Goal: Task Accomplishment & Management: Manage account settings

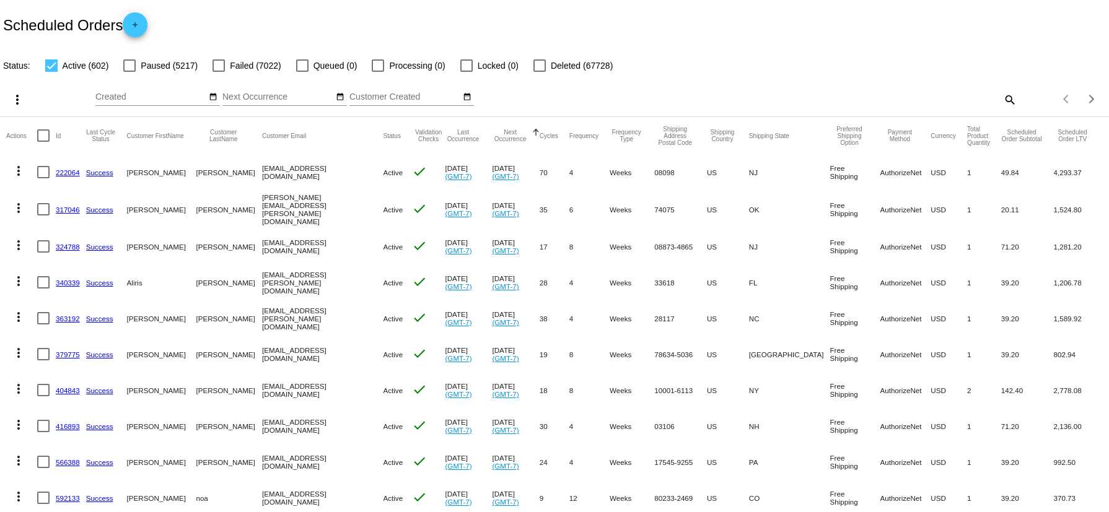
click at [1002, 99] on mat-icon "search" at bounding box center [1009, 99] width 15 height 19
click at [747, 98] on input "Search" at bounding box center [878, 97] width 276 height 10
paste input "Let me guide you how we can start a subscription order"
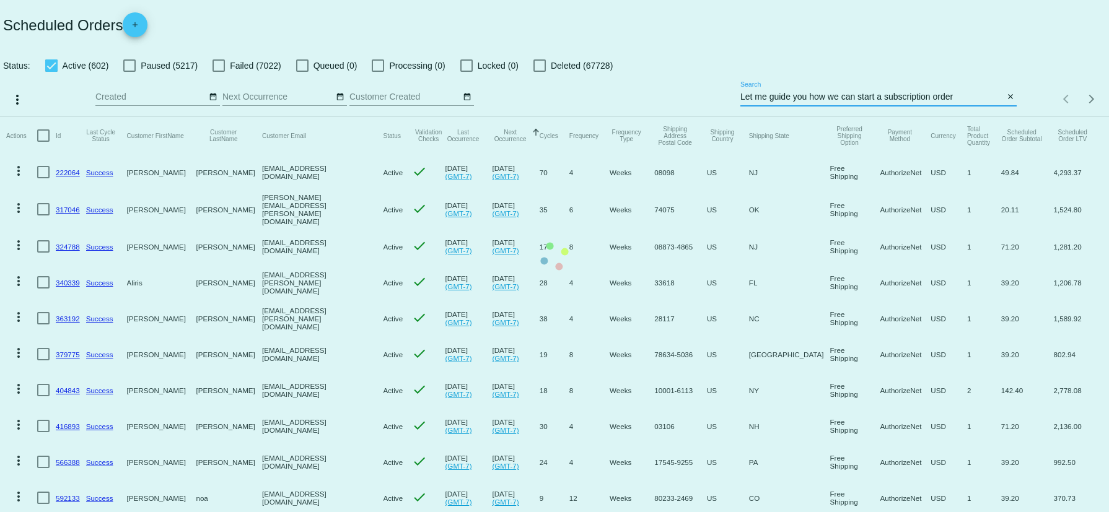
click at [938, 117] on mat-table "Actions Id Last Cycle Status Customer FirstName Customer LastName Customer Emai…" at bounding box center [554, 497] width 1109 height 761
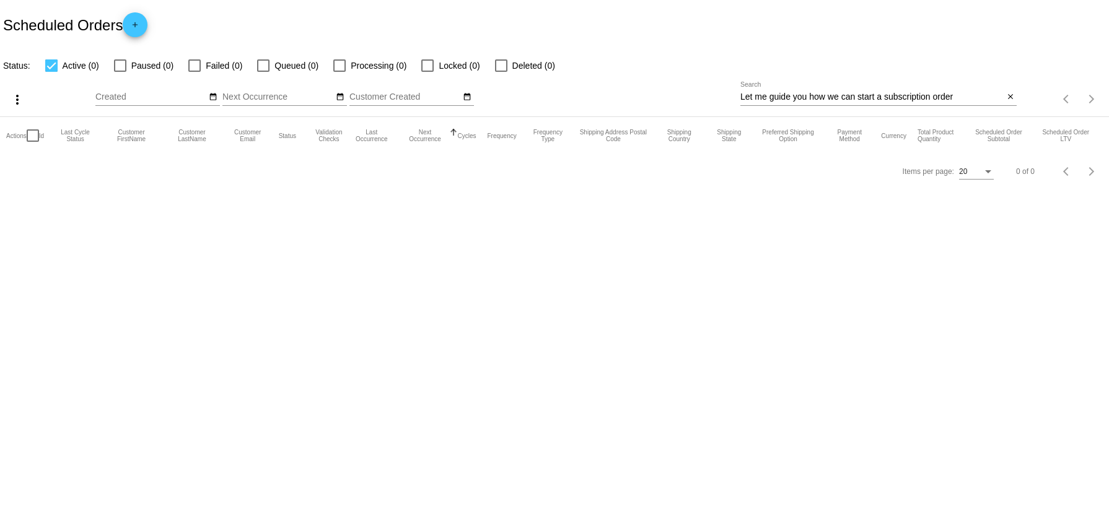
click at [888, 102] on input "Let me guide you how we can start a subscription order" at bounding box center [871, 97] width 263 height 10
paste input "balicaker@gmail.com"
type input "balicaker@gmail.com"
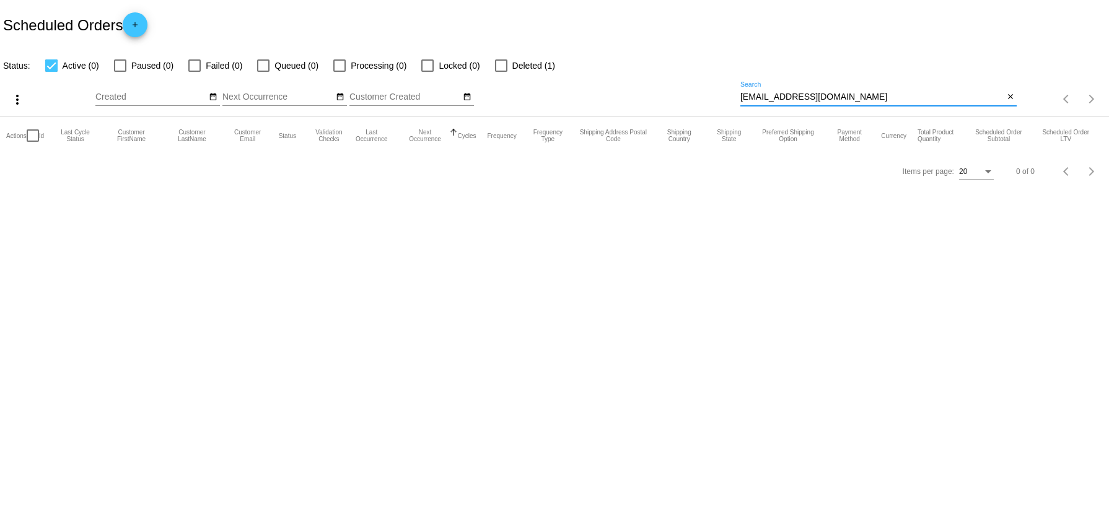
click at [510, 65] on label "Deleted (1)" at bounding box center [525, 65] width 60 height 15
click at [501, 72] on input "Deleted (1)" at bounding box center [501, 72] width 1 height 1
checkbox input "true"
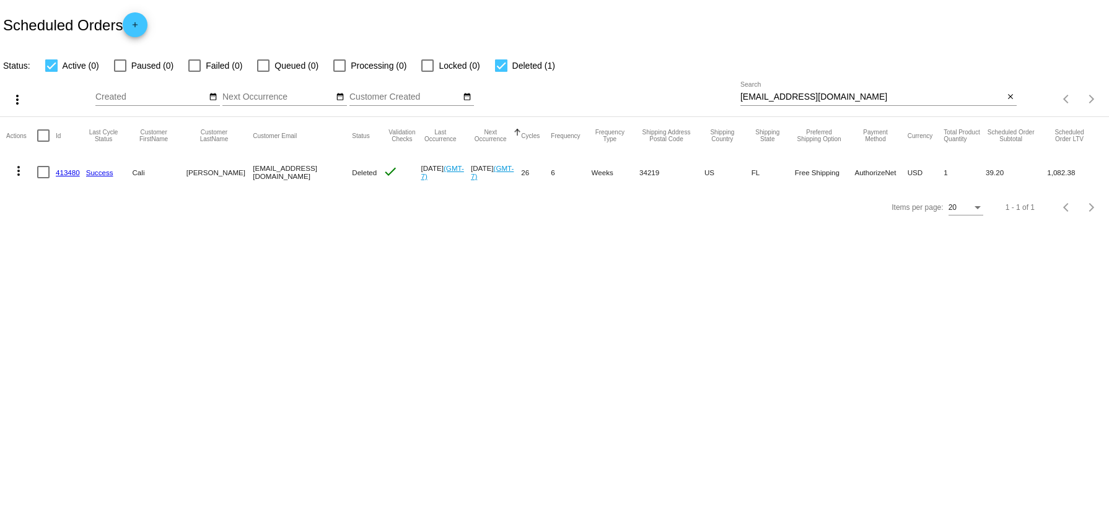
click at [68, 172] on link "413480" at bounding box center [68, 173] width 24 height 8
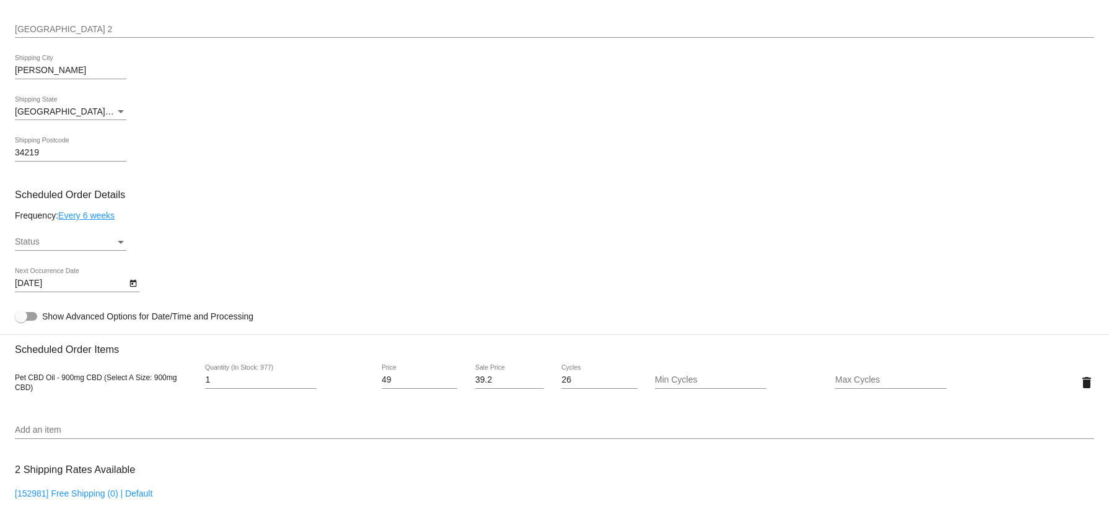
scroll to position [558, 0]
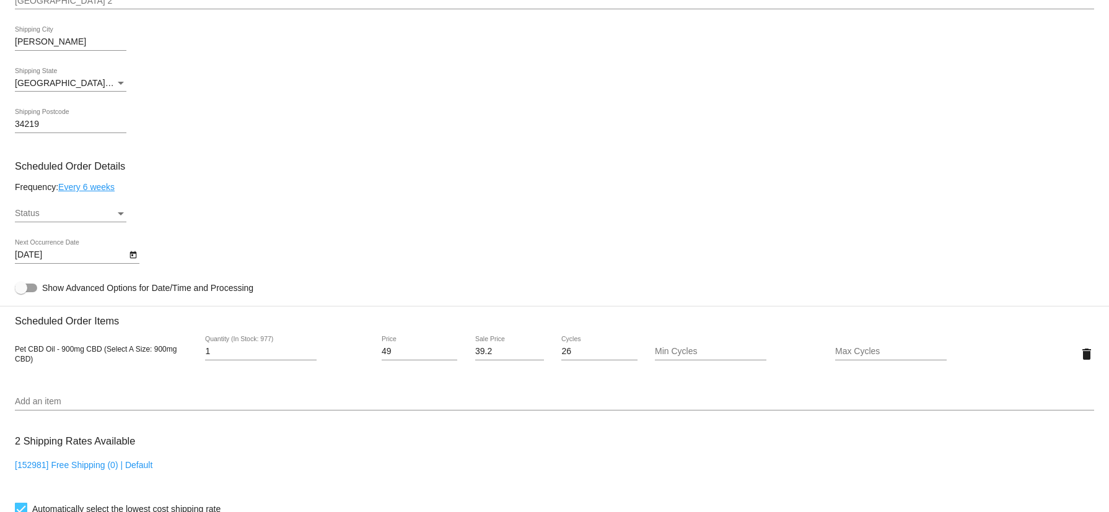
click at [123, 211] on div "Status" at bounding box center [120, 214] width 11 height 10
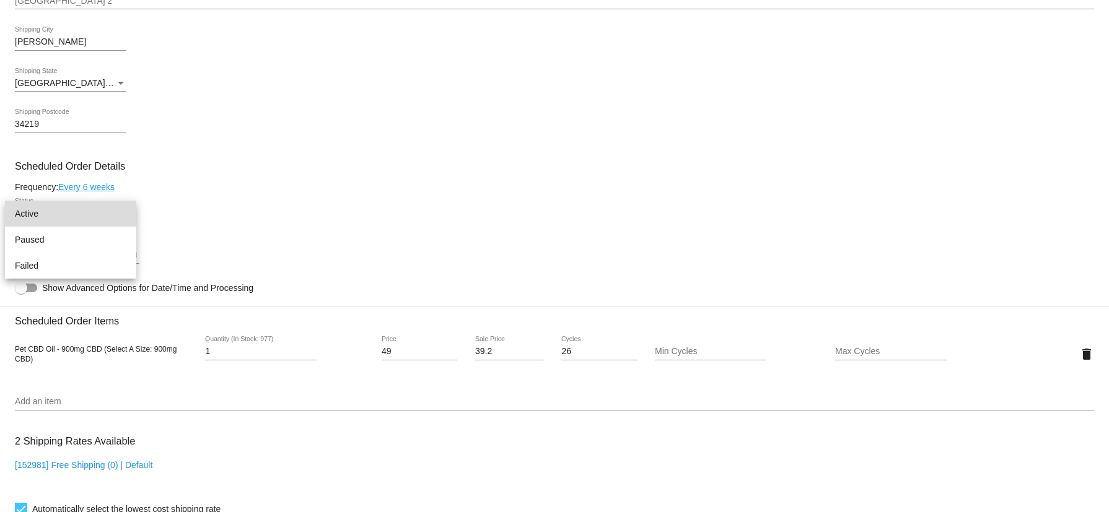
click at [66, 214] on span "Active" at bounding box center [71, 214] width 112 height 26
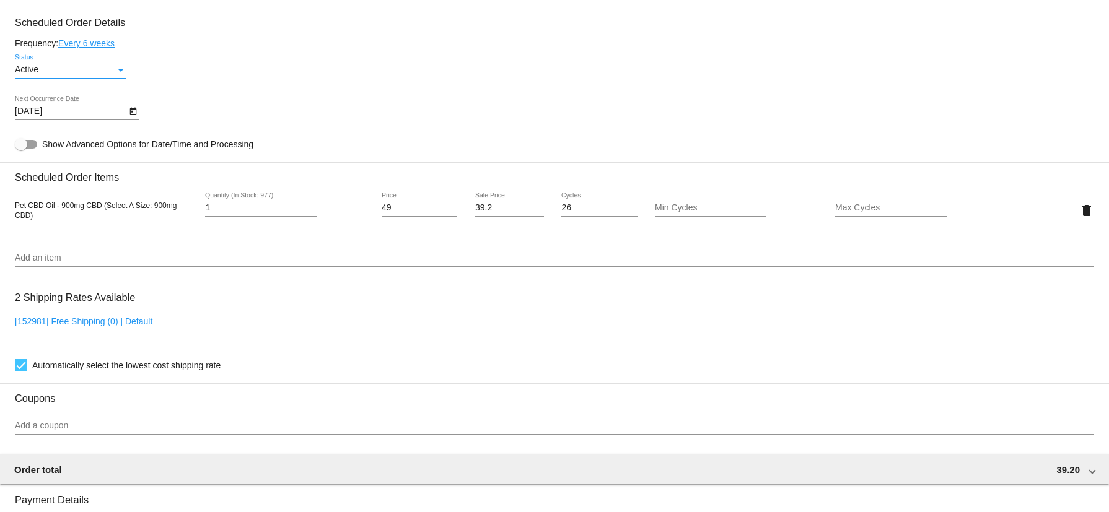
scroll to position [618, 0]
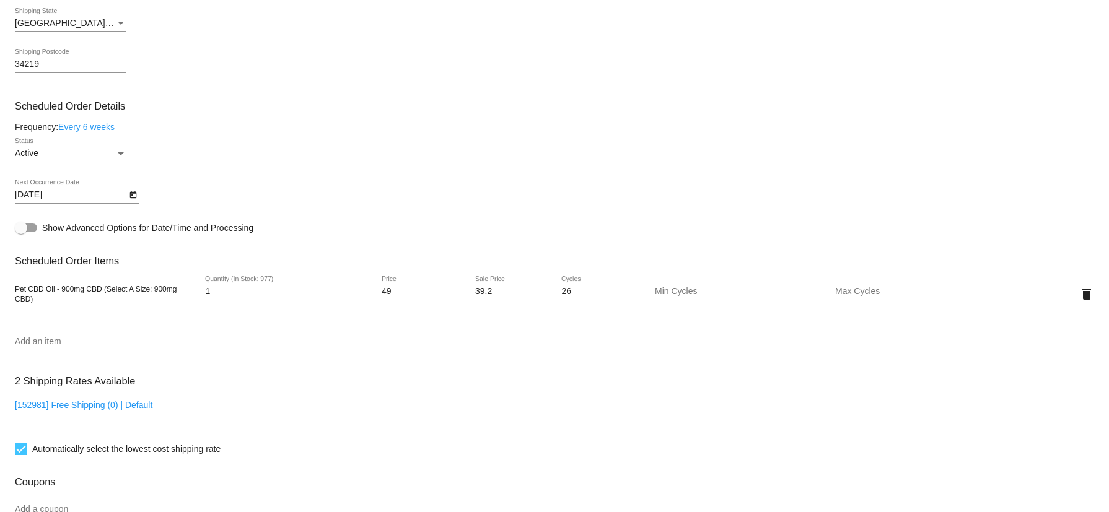
drag, startPoint x: 15, startPoint y: 279, endPoint x: 66, endPoint y: 298, distance: 54.3
click at [66, 298] on div "Pet CBD Oil - 900mg CBD (Select A Size: 900mg CBD) 1 Quantity (In Stock: 977) 4…" at bounding box center [554, 293] width 1079 height 35
copy span "Pet CBD Oil - 900mg CBD (Select A Size: 900mg CBD)"
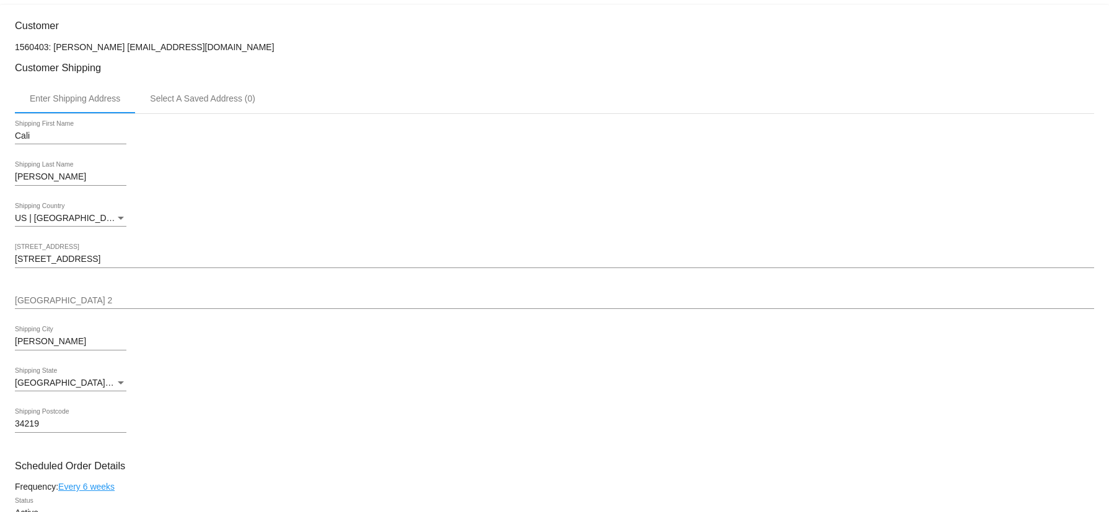
scroll to position [246, 0]
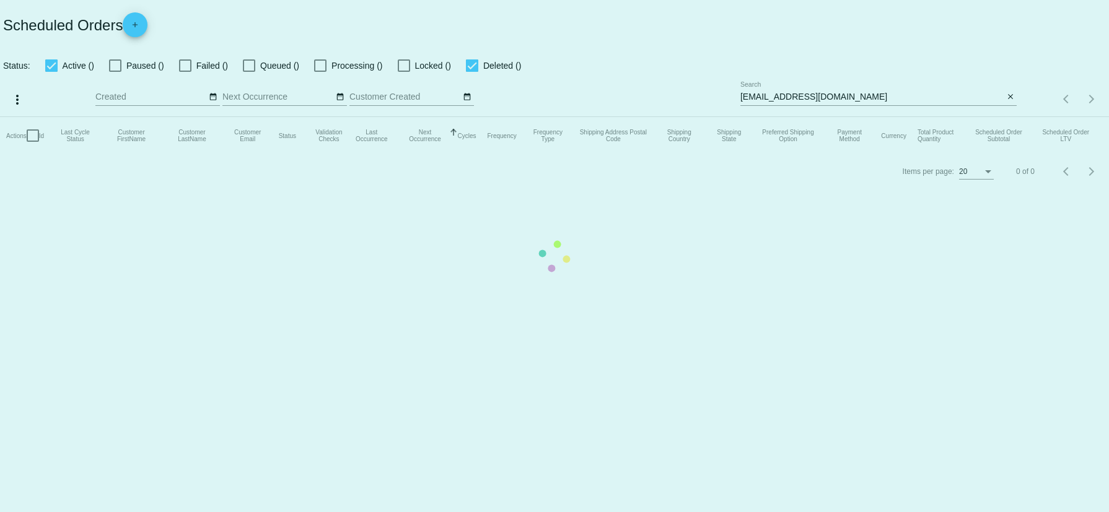
click at [860, 117] on mat-table "Actions Id Last Cycle Status Customer FirstName Customer LastName Customer Emai…" at bounding box center [554, 135] width 1109 height 37
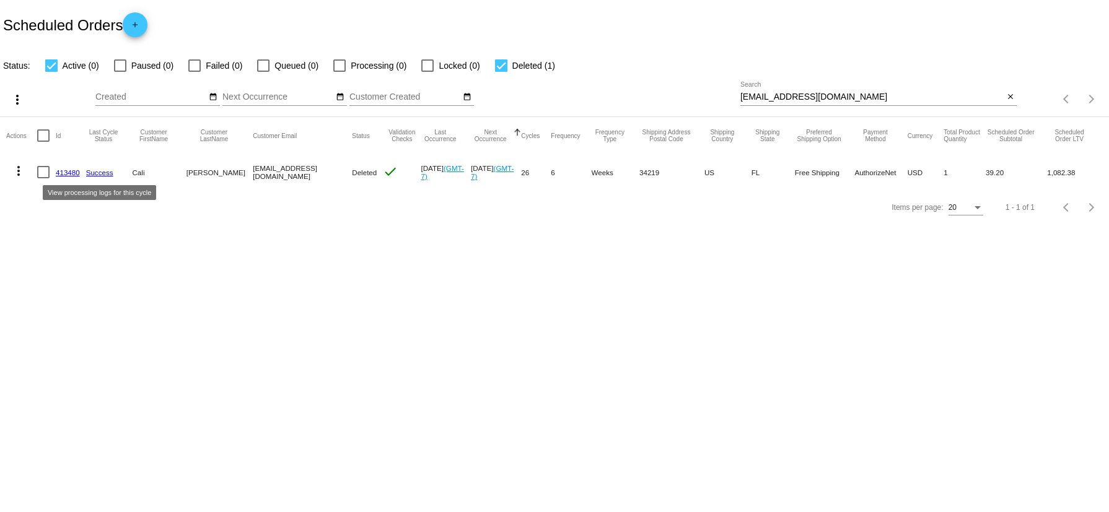
click at [110, 174] on link "Success" at bounding box center [99, 173] width 27 height 8
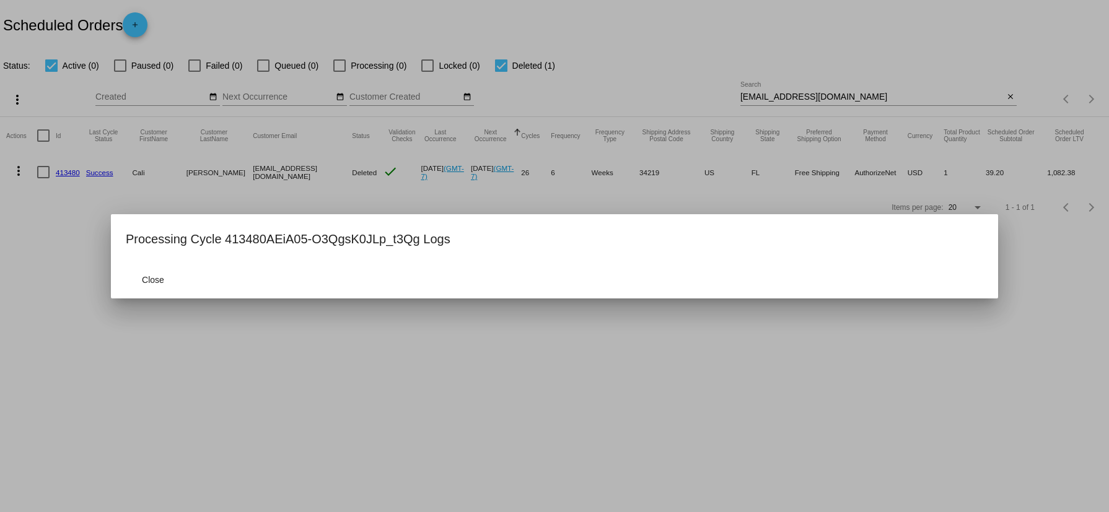
click at [329, 335] on div at bounding box center [554, 256] width 1109 height 512
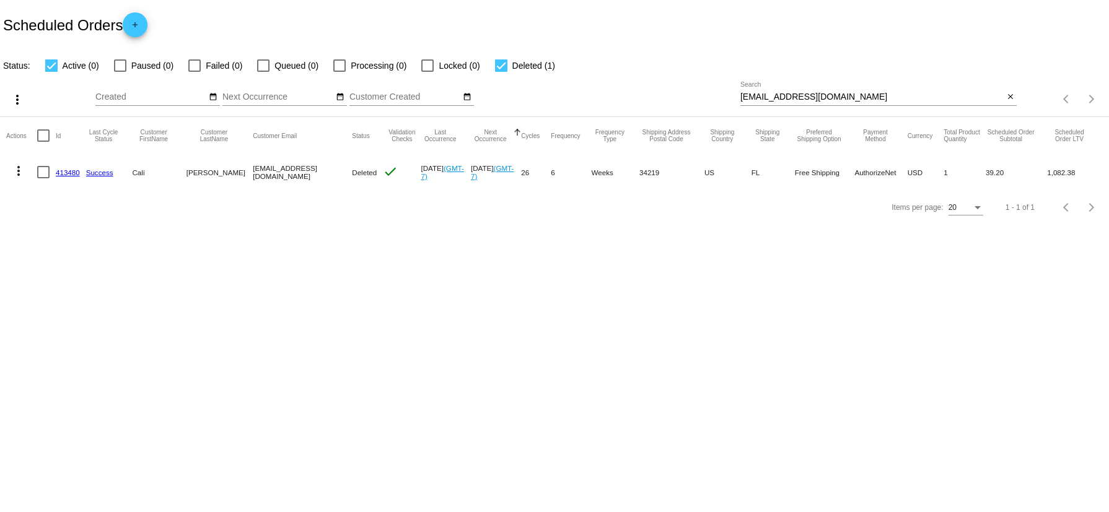
click at [352, 169] on span "Deleted" at bounding box center [364, 173] width 25 height 8
click at [304, 169] on mat-cell "balicaker@gmail.com" at bounding box center [302, 172] width 99 height 36
click at [45, 175] on div at bounding box center [43, 172] width 12 height 12
click at [43, 178] on input "checkbox" at bounding box center [43, 178] width 1 height 1
checkbox input "true"
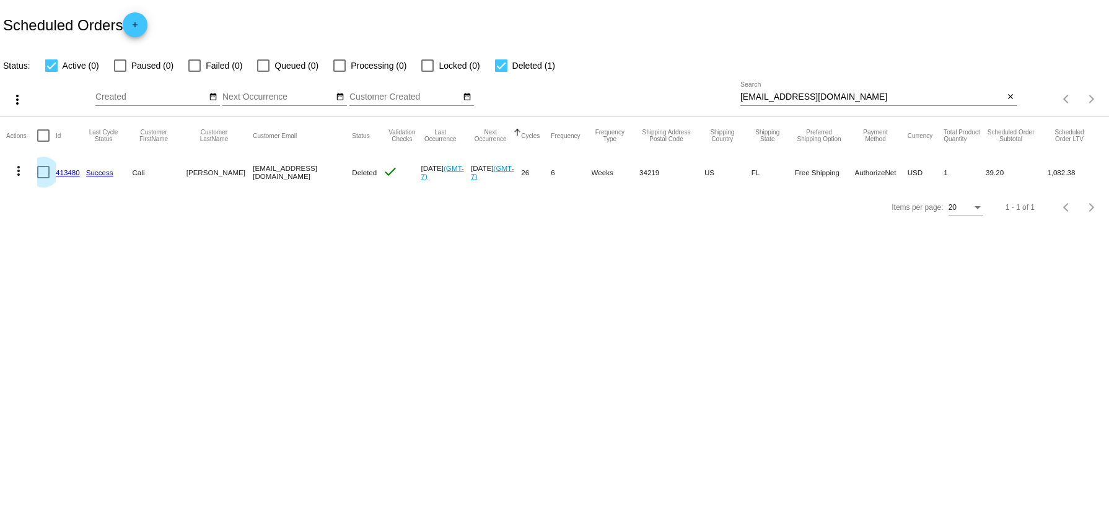
checkbox input "true"
click at [46, 175] on div at bounding box center [43, 172] width 12 height 12
click at [43, 178] on input "checkbox" at bounding box center [43, 178] width 1 height 1
checkbox input "false"
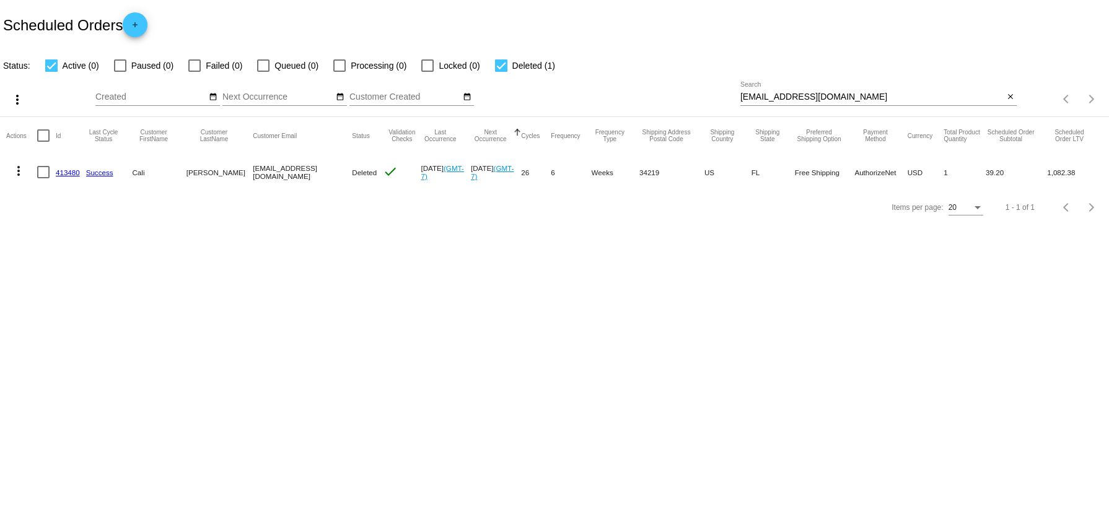
click at [258, 165] on mat-cell "balicaker@gmail.com" at bounding box center [302, 172] width 99 height 36
click at [74, 171] on link "413480" at bounding box center [68, 173] width 24 height 8
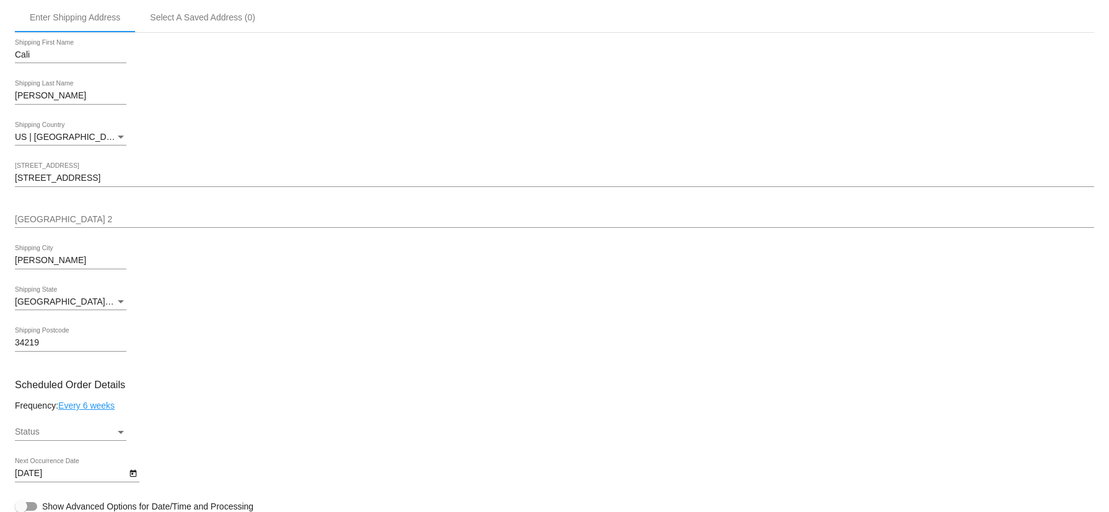
scroll to position [246, 0]
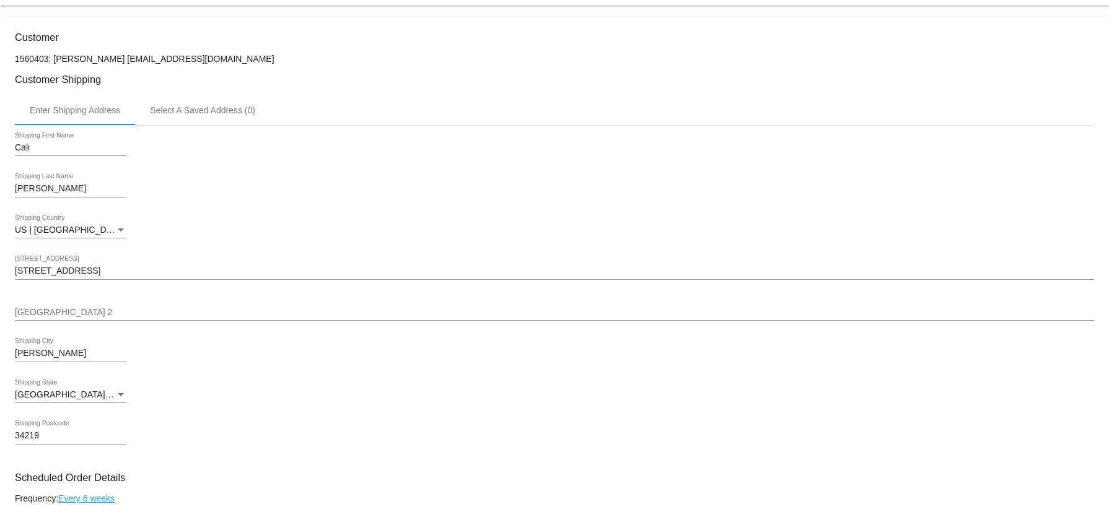
drag, startPoint x: 121, startPoint y: 265, endPoint x: -11, endPoint y: 273, distance: 132.2
click at [0, 273] on html "arrow_back Scheduled Order #413480 Deleted more_vert Last Processing Cycle ID: …" at bounding box center [554, 256] width 1109 height 512
click at [32, 258] on div "9901 Longmeadow Ave Shipping Street 1" at bounding box center [554, 268] width 1079 height 24
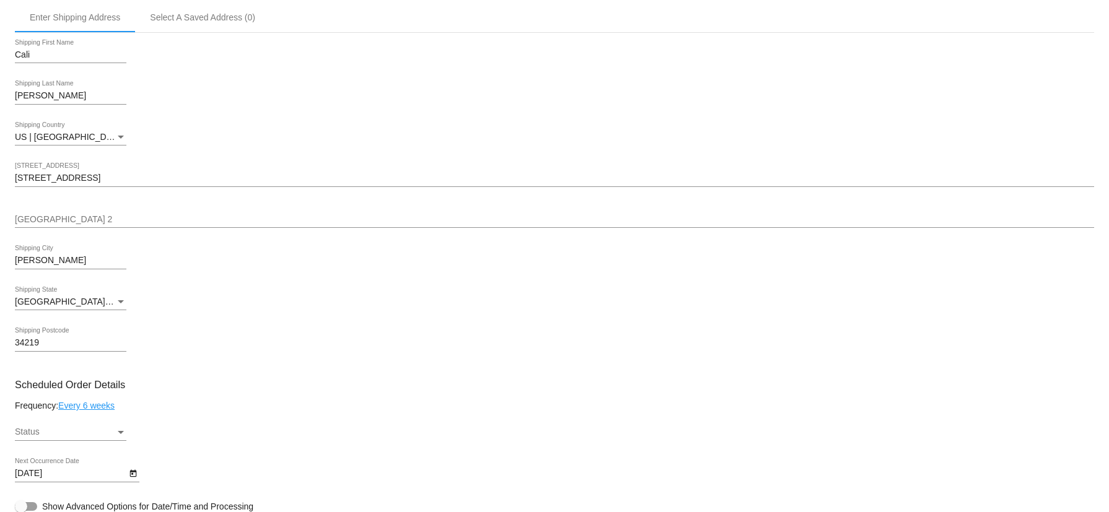
scroll to position [525, 0]
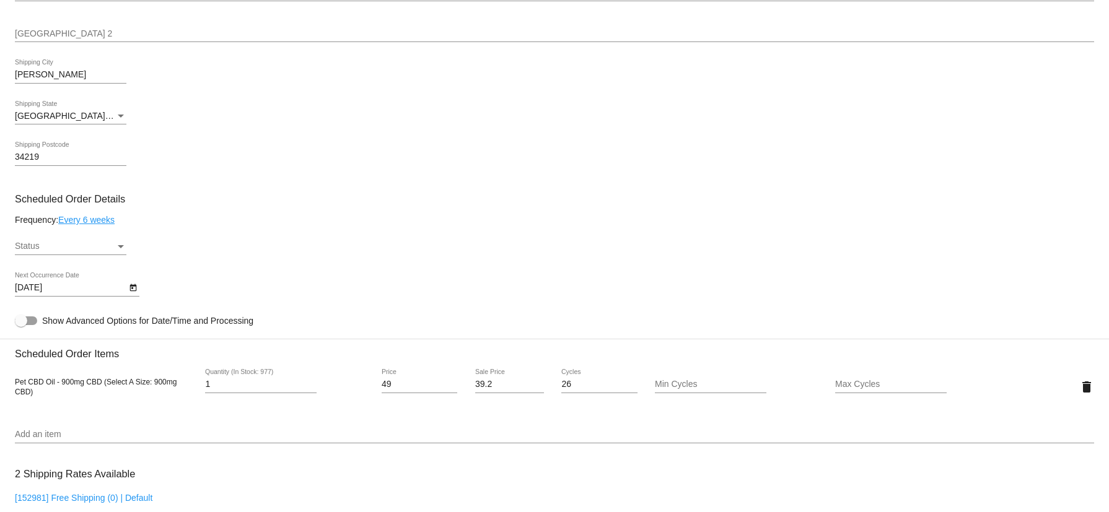
click at [103, 240] on div "Status Status" at bounding box center [71, 243] width 112 height 24
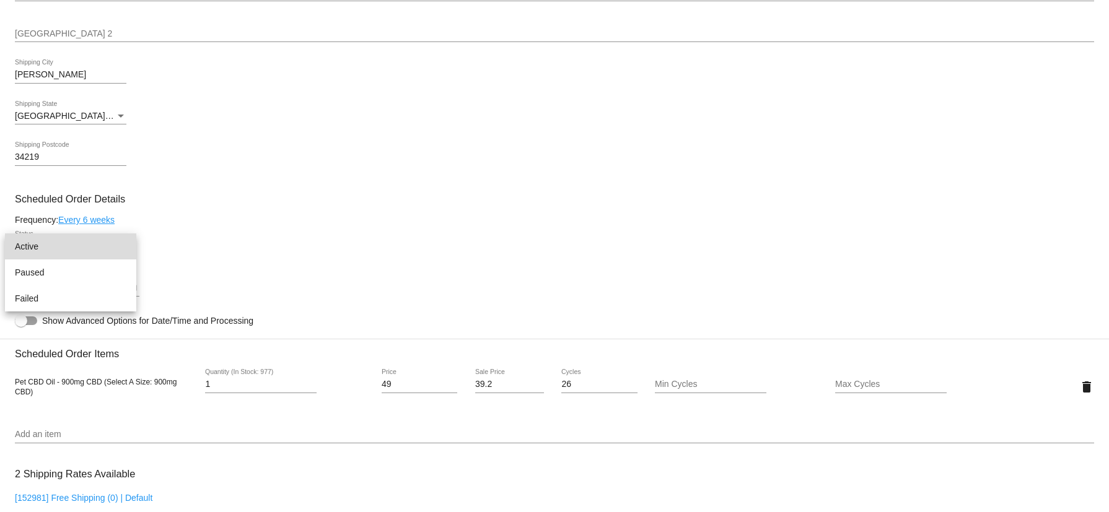
click at [81, 255] on span "Active" at bounding box center [71, 247] width 112 height 26
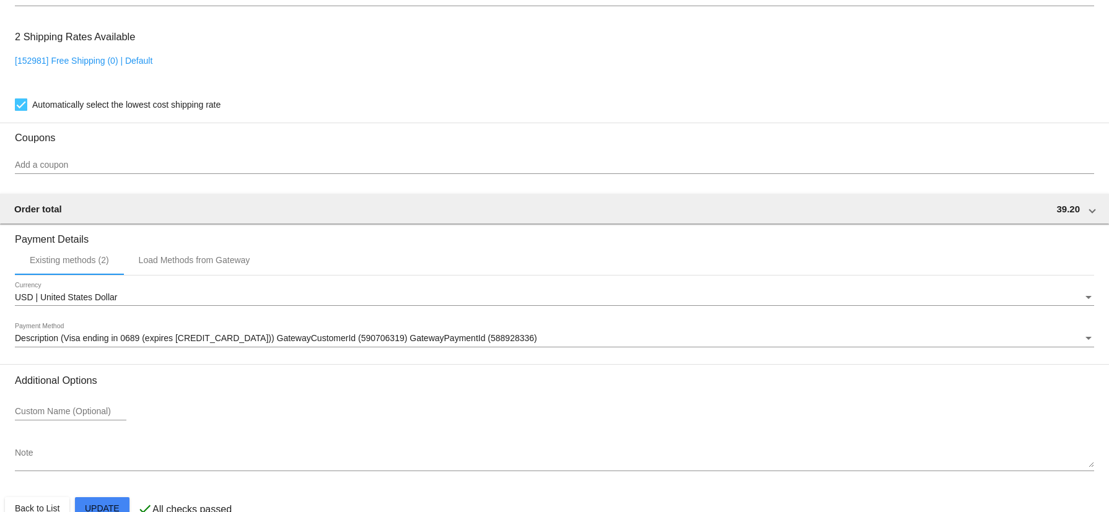
scroll to position [989, 0]
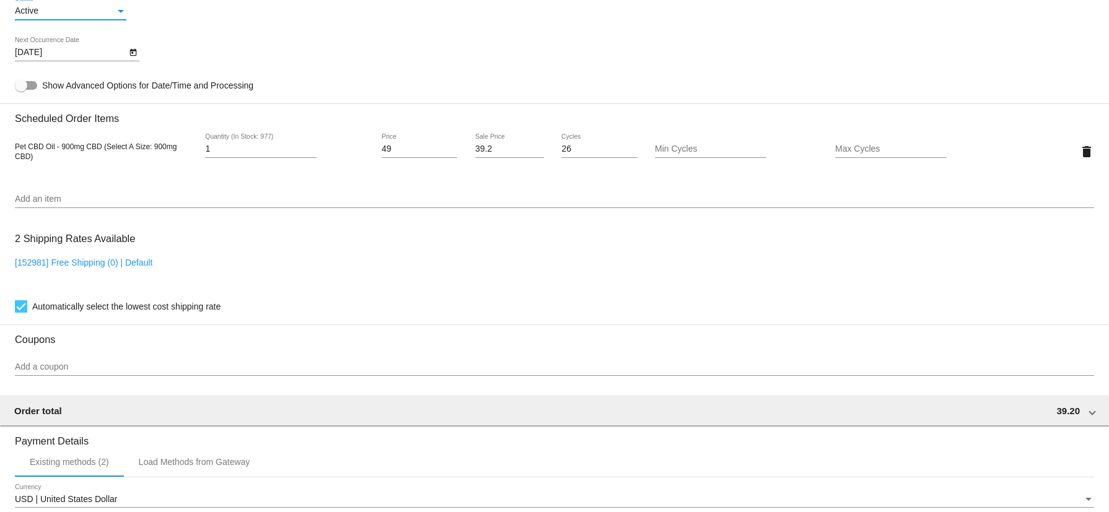
scroll to position [618, 0]
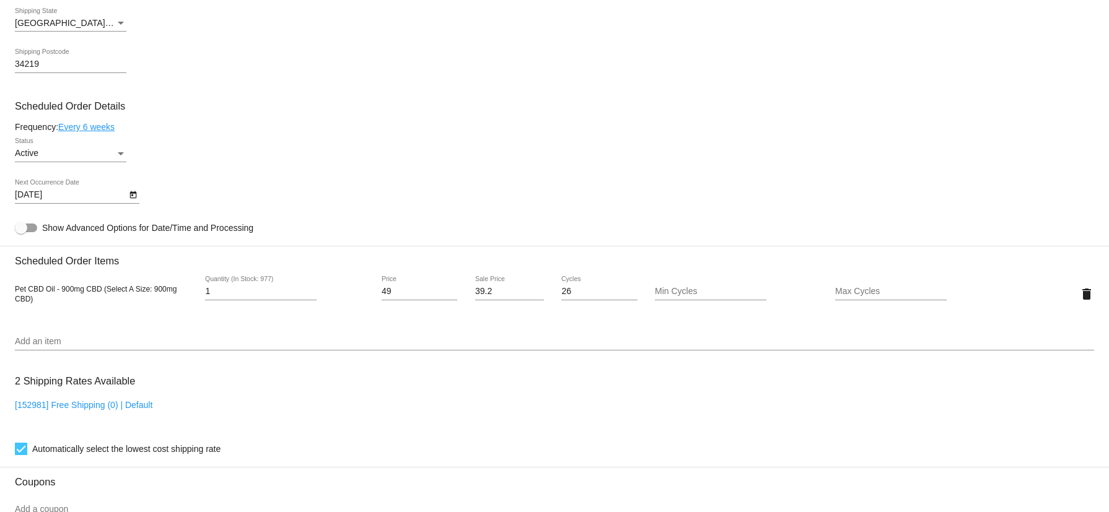
drag, startPoint x: 404, startPoint y: 283, endPoint x: 440, endPoint y: 283, distance: 35.9
click at [440, 283] on div "49 Price" at bounding box center [420, 288] width 76 height 24
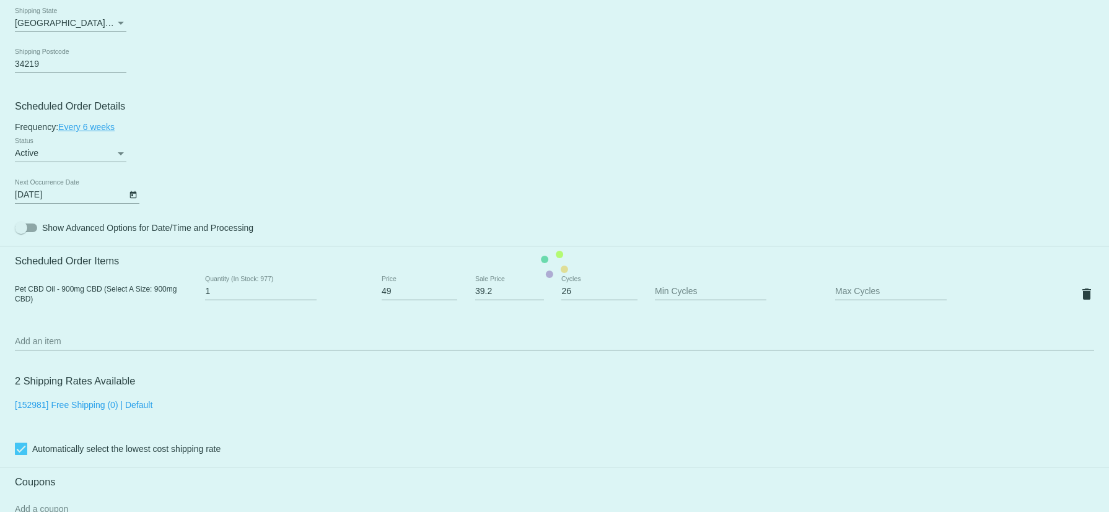
click at [494, 280] on mat-card "Customer 1560403: Cali Baker balicaker@gmail.com Customer Shipping Enter Shippi…" at bounding box center [554, 264] width 1109 height 1239
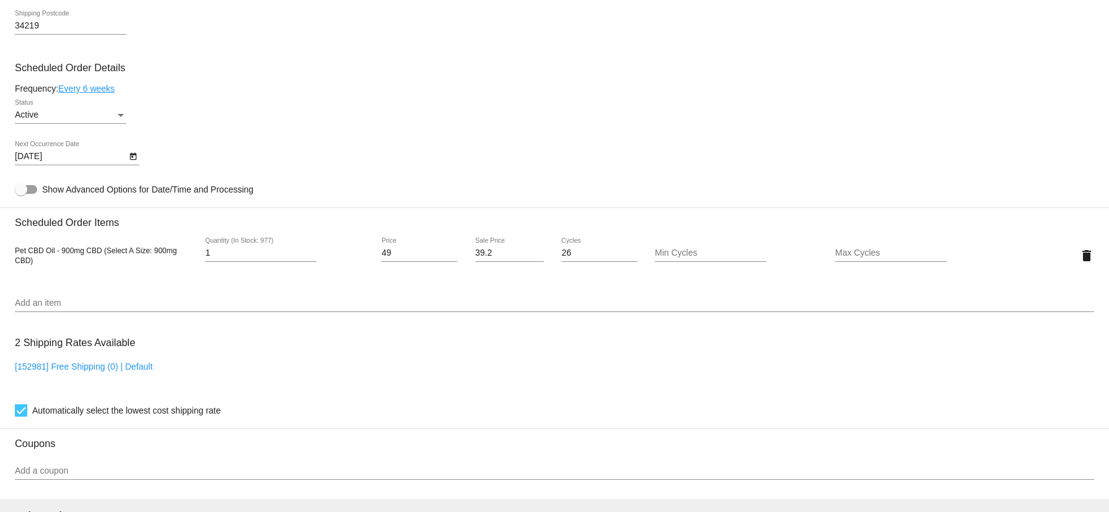
scroll to position [804, 0]
